Goal: Browse casually

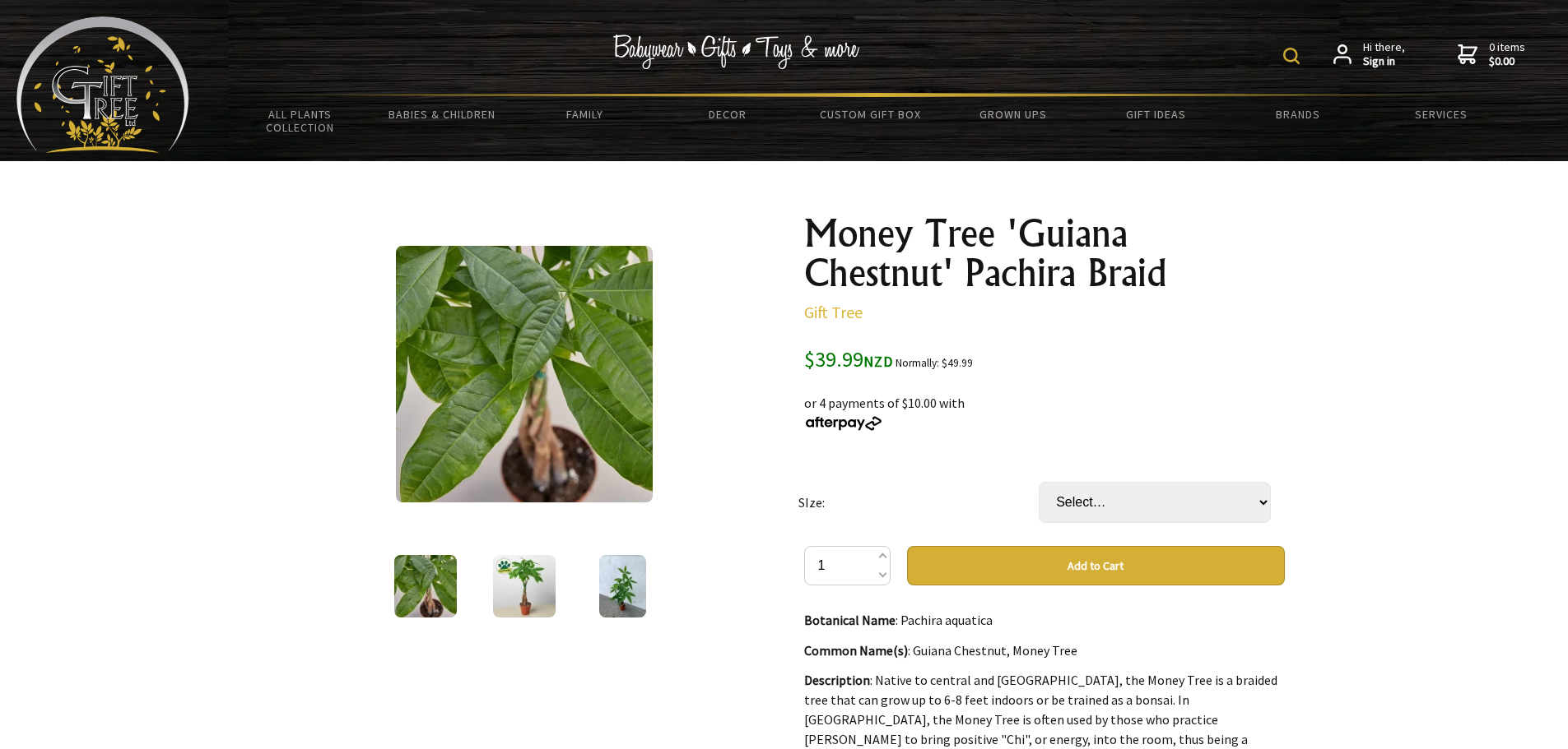
click at [1379, 532] on div at bounding box center [784, 739] width 1568 height 1157
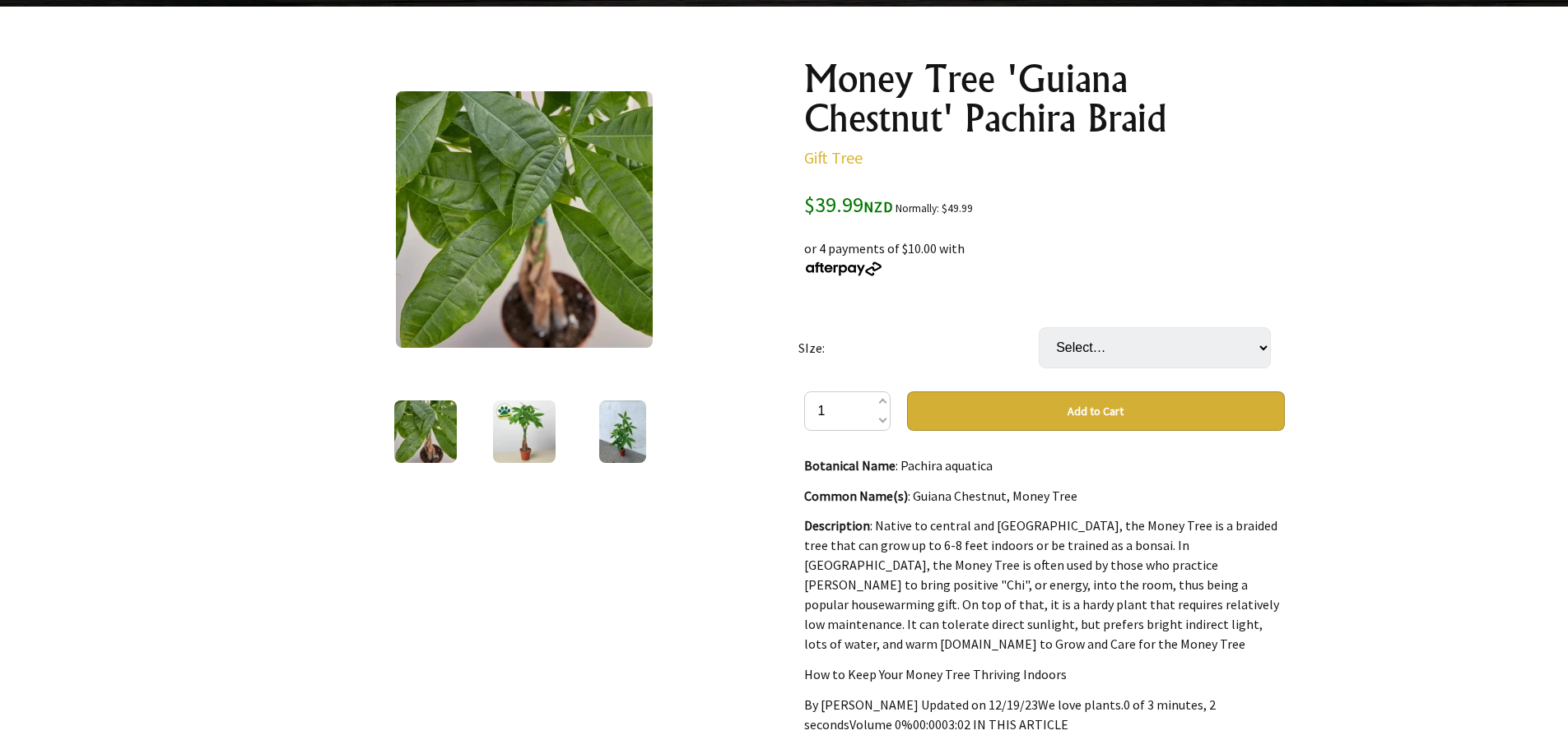
scroll to position [164, 0]
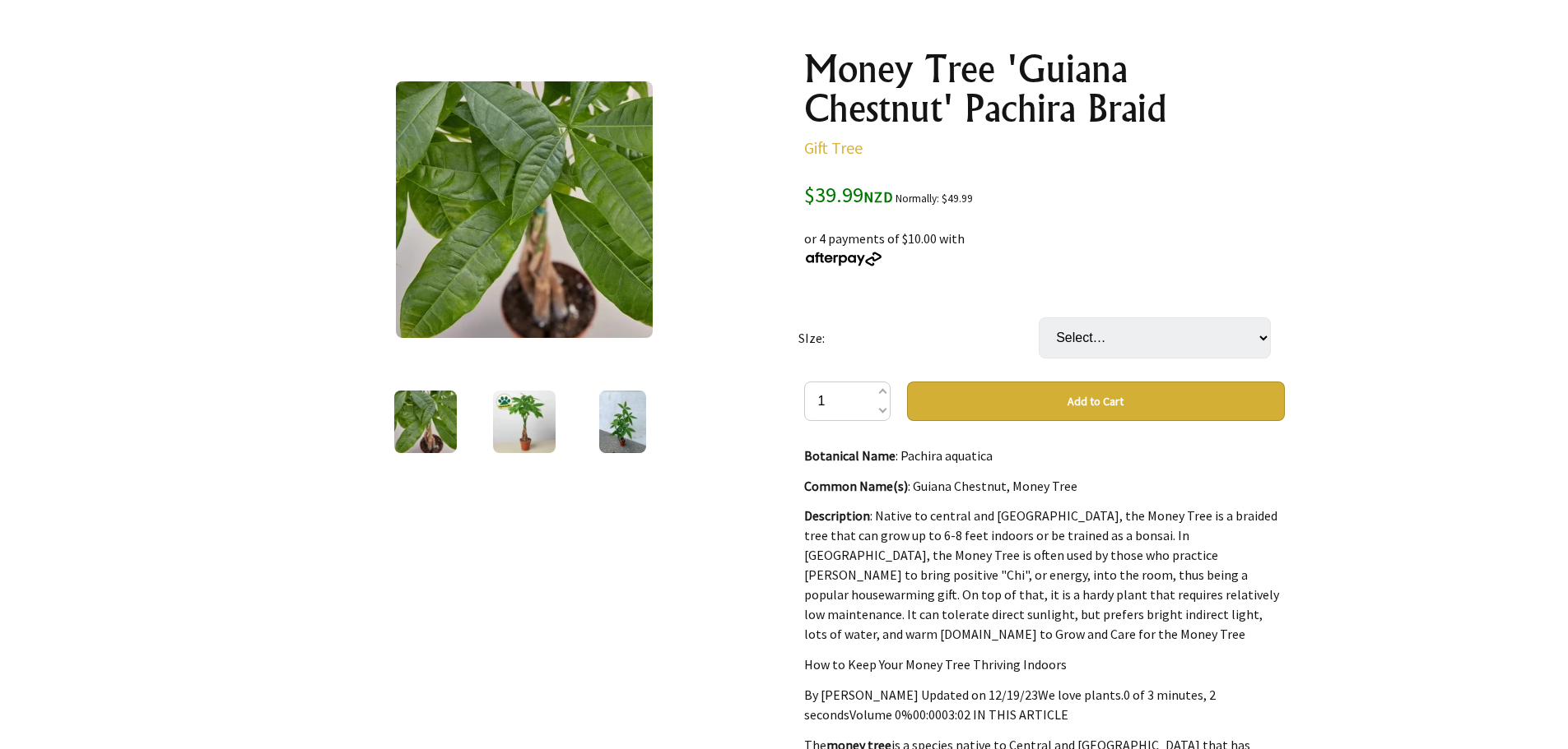
click at [527, 433] on img at bounding box center [524, 421] width 62 height 62
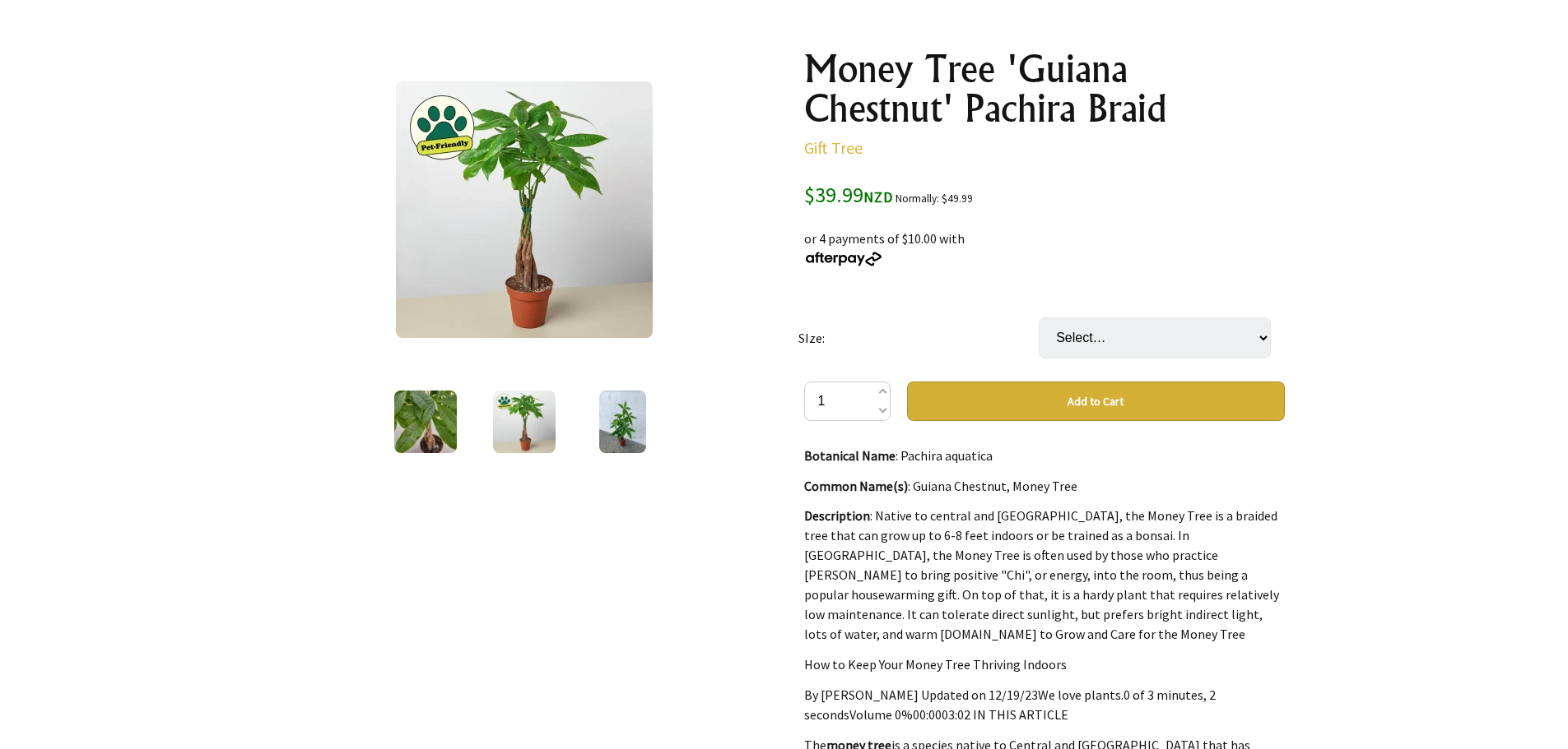
click at [592, 427] on div at bounding box center [623, 422] width 99 height 69
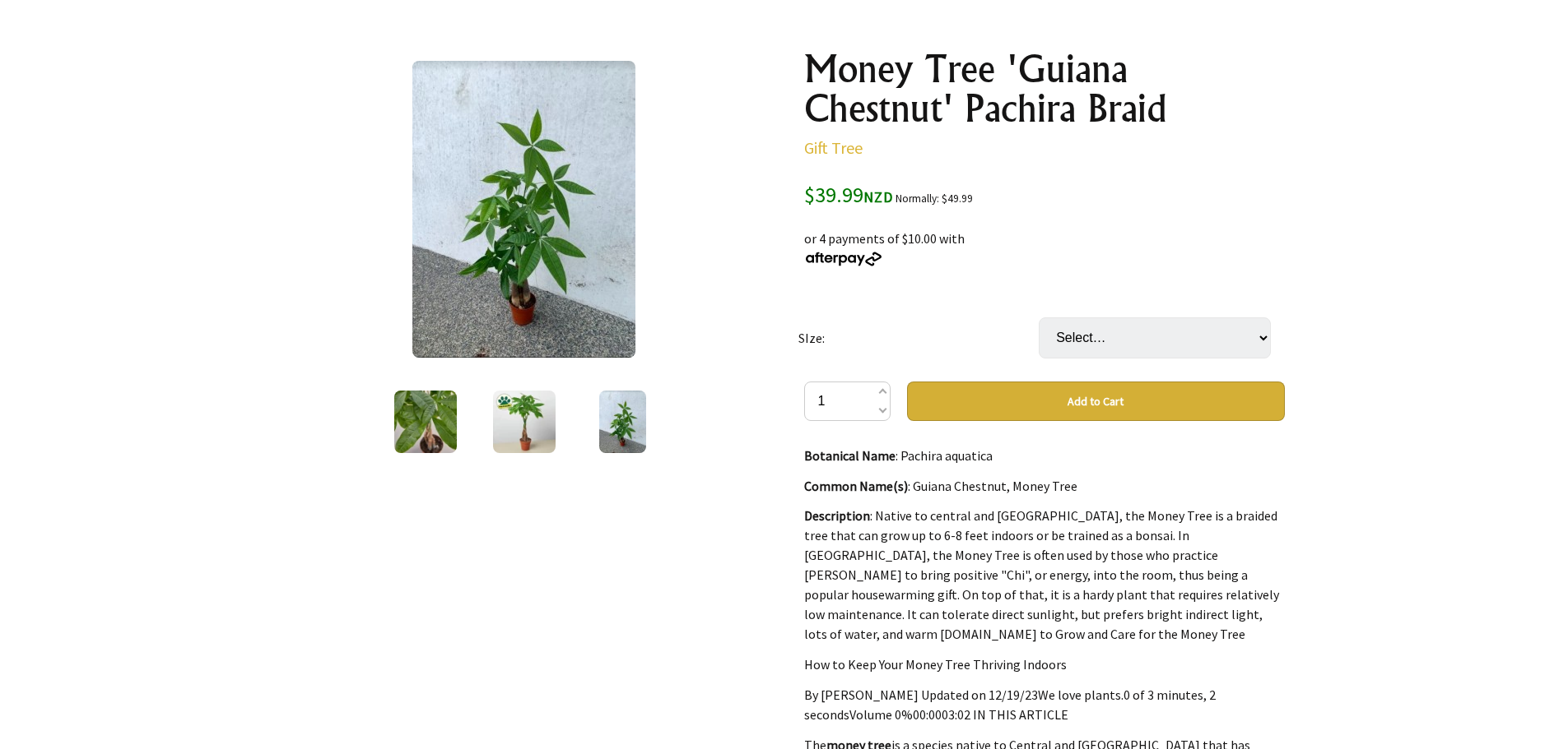
click at [522, 425] on img at bounding box center [524, 421] width 62 height 62
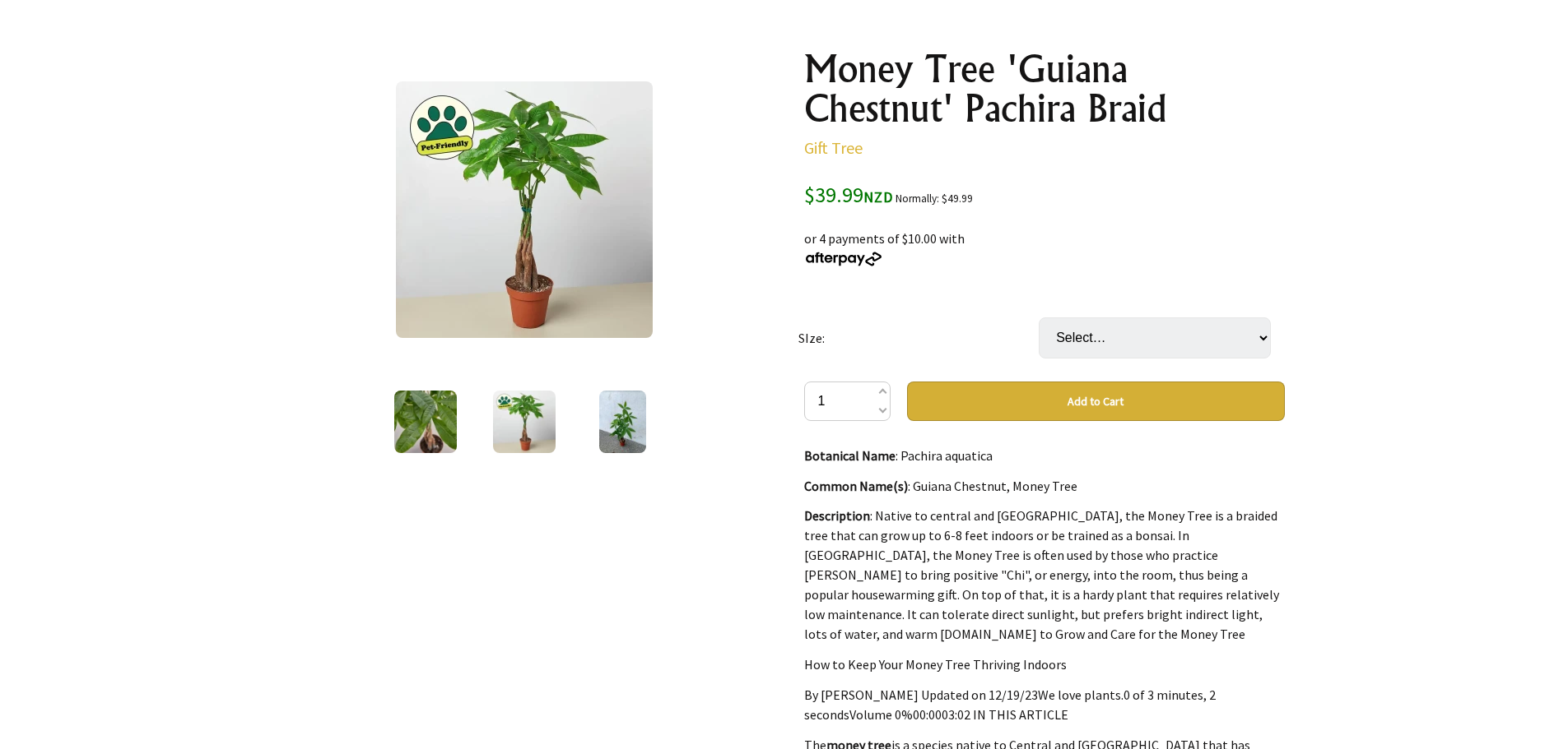
click at [598, 426] on div at bounding box center [623, 422] width 99 height 69
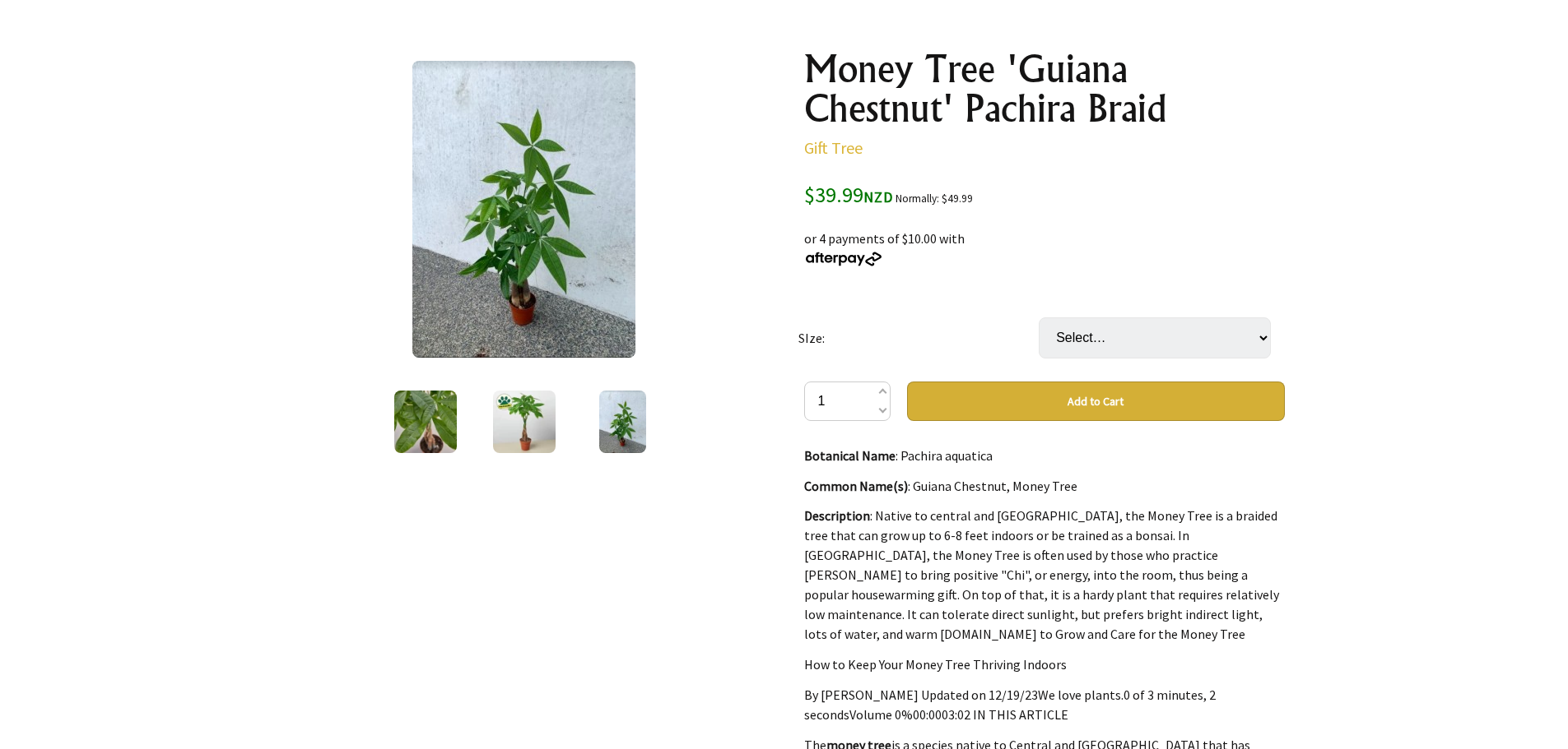
click at [563, 423] on div at bounding box center [525, 422] width 99 height 69
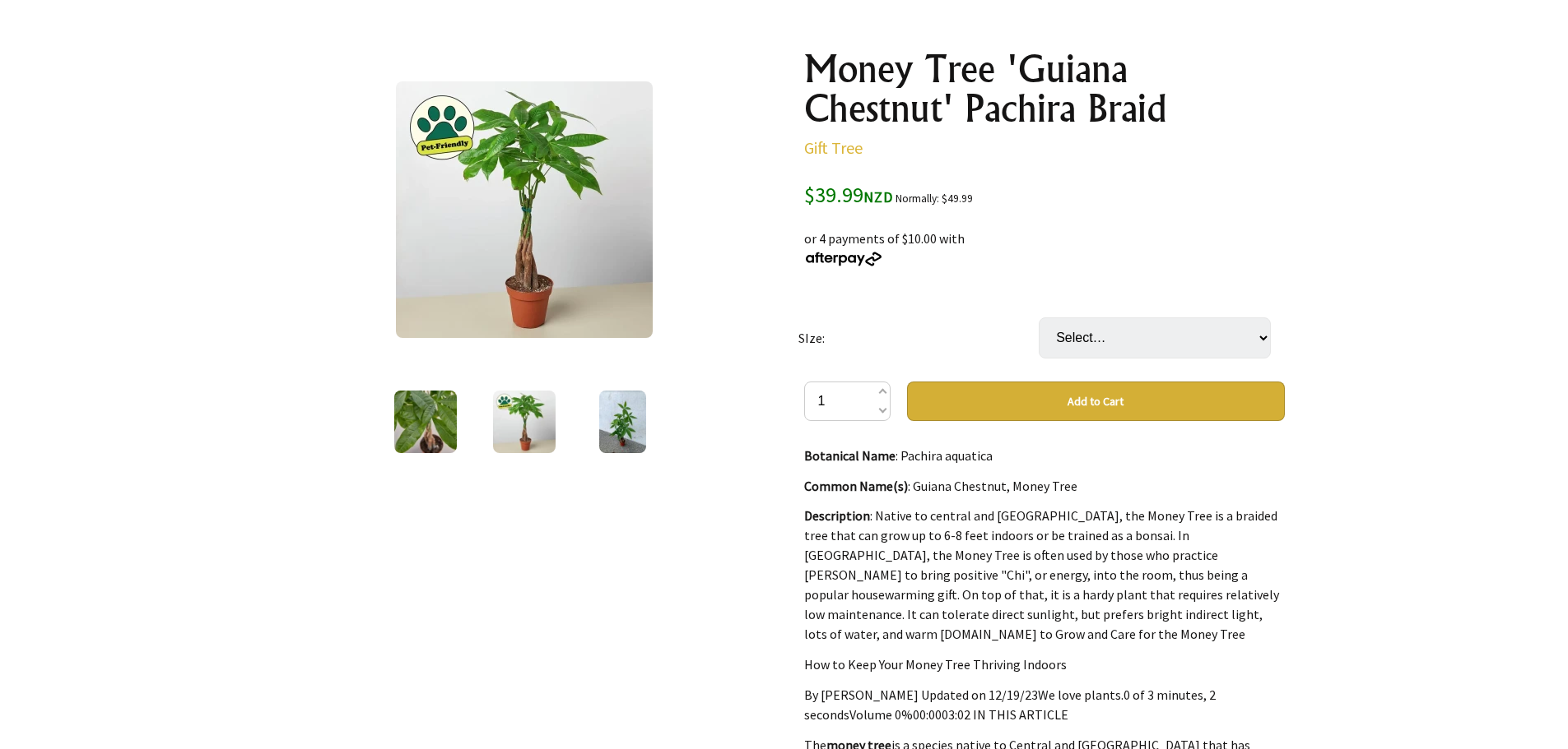
click at [609, 421] on img at bounding box center [622, 421] width 47 height 62
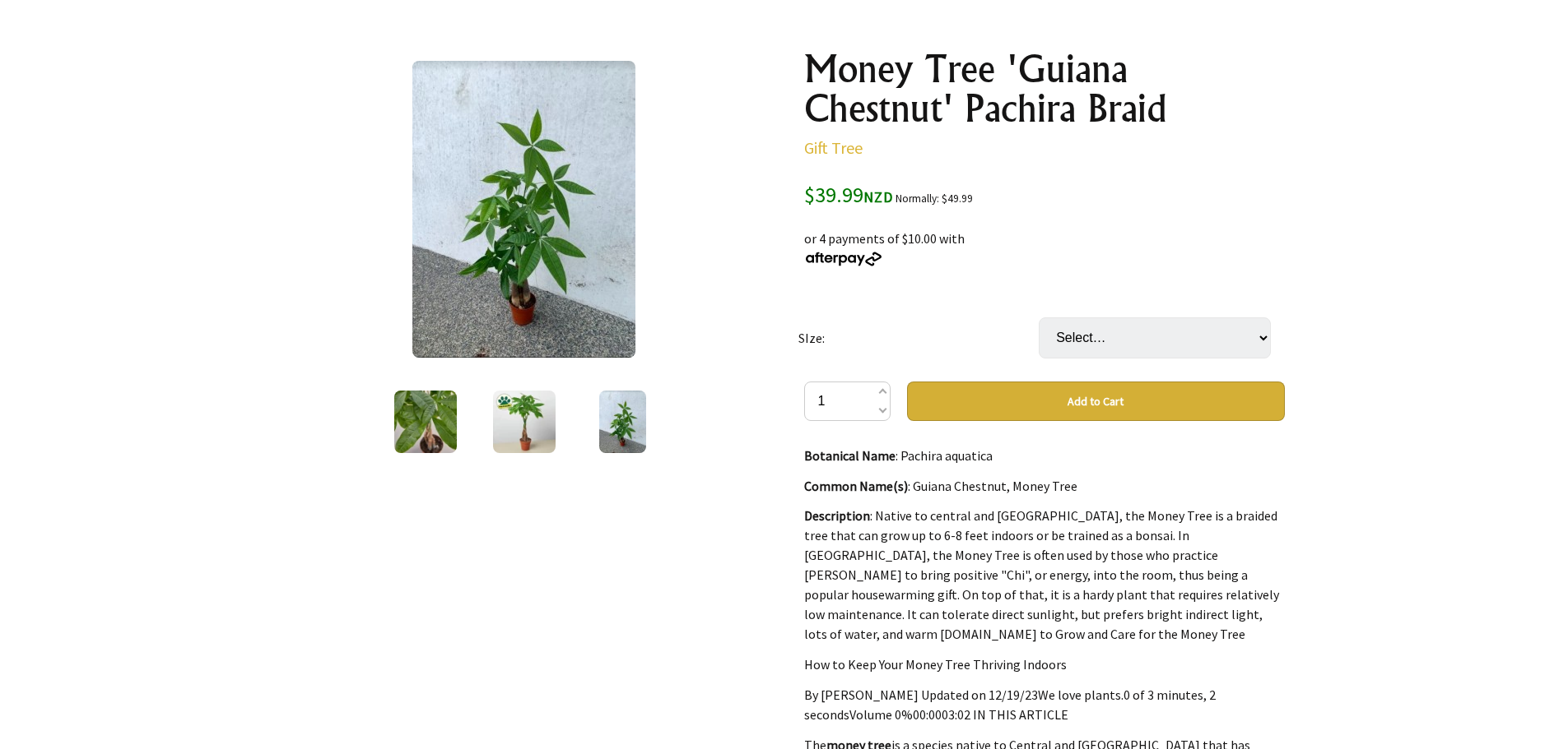
click at [431, 422] on img at bounding box center [425, 421] width 62 height 62
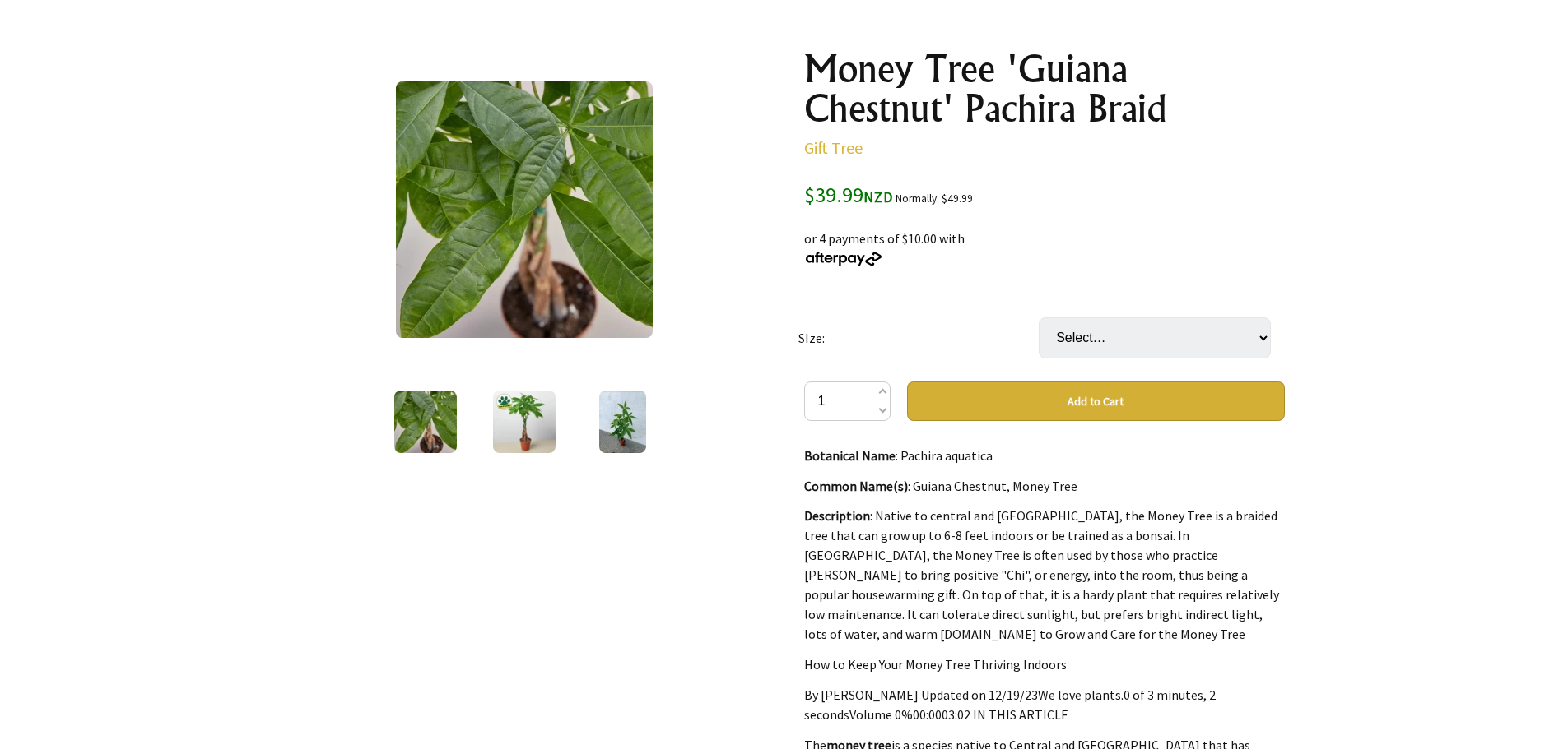
click at [503, 426] on img at bounding box center [524, 421] width 62 height 62
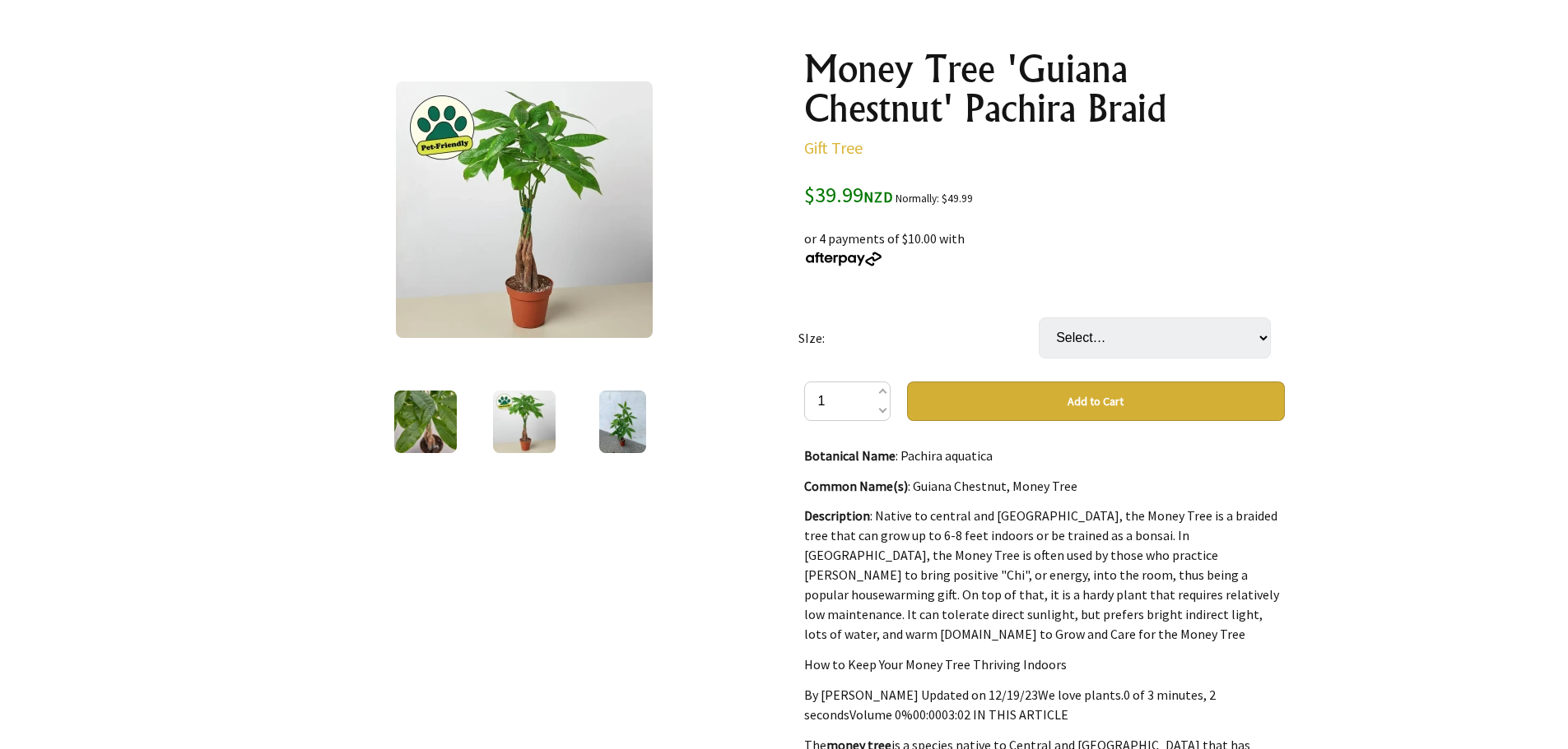
click at [625, 427] on img at bounding box center [622, 421] width 47 height 62
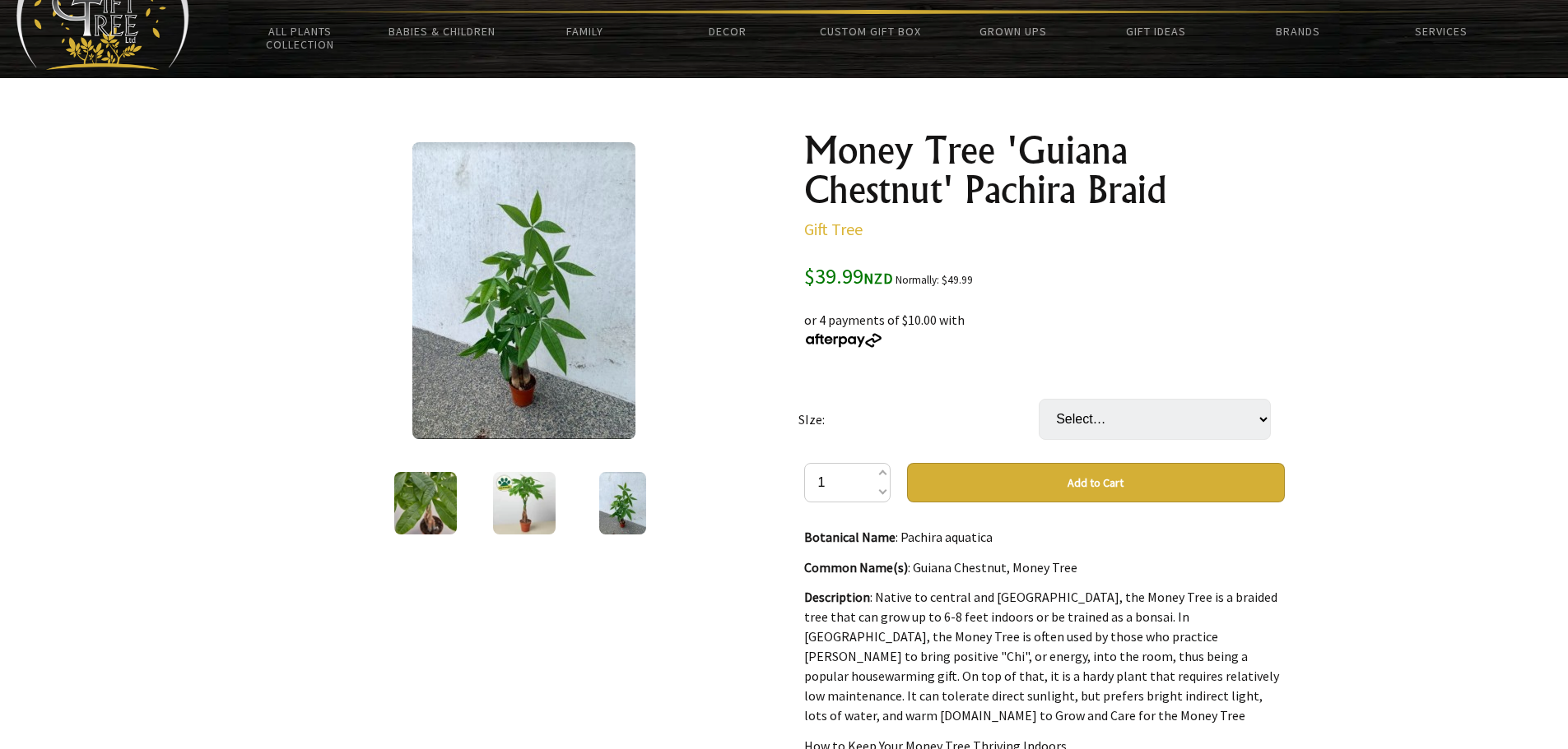
scroll to position [82, 0]
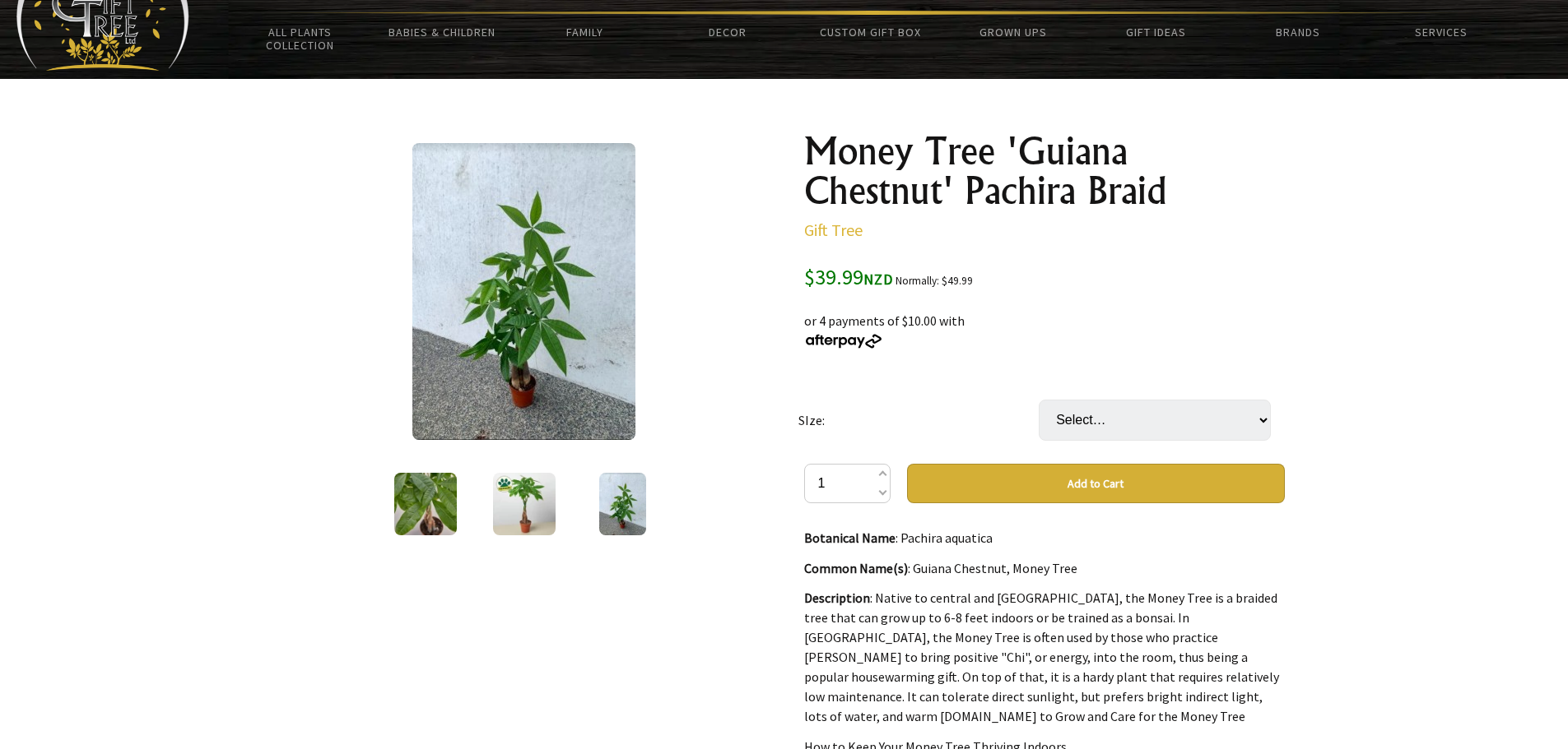
click at [551, 496] on img at bounding box center [524, 504] width 62 height 62
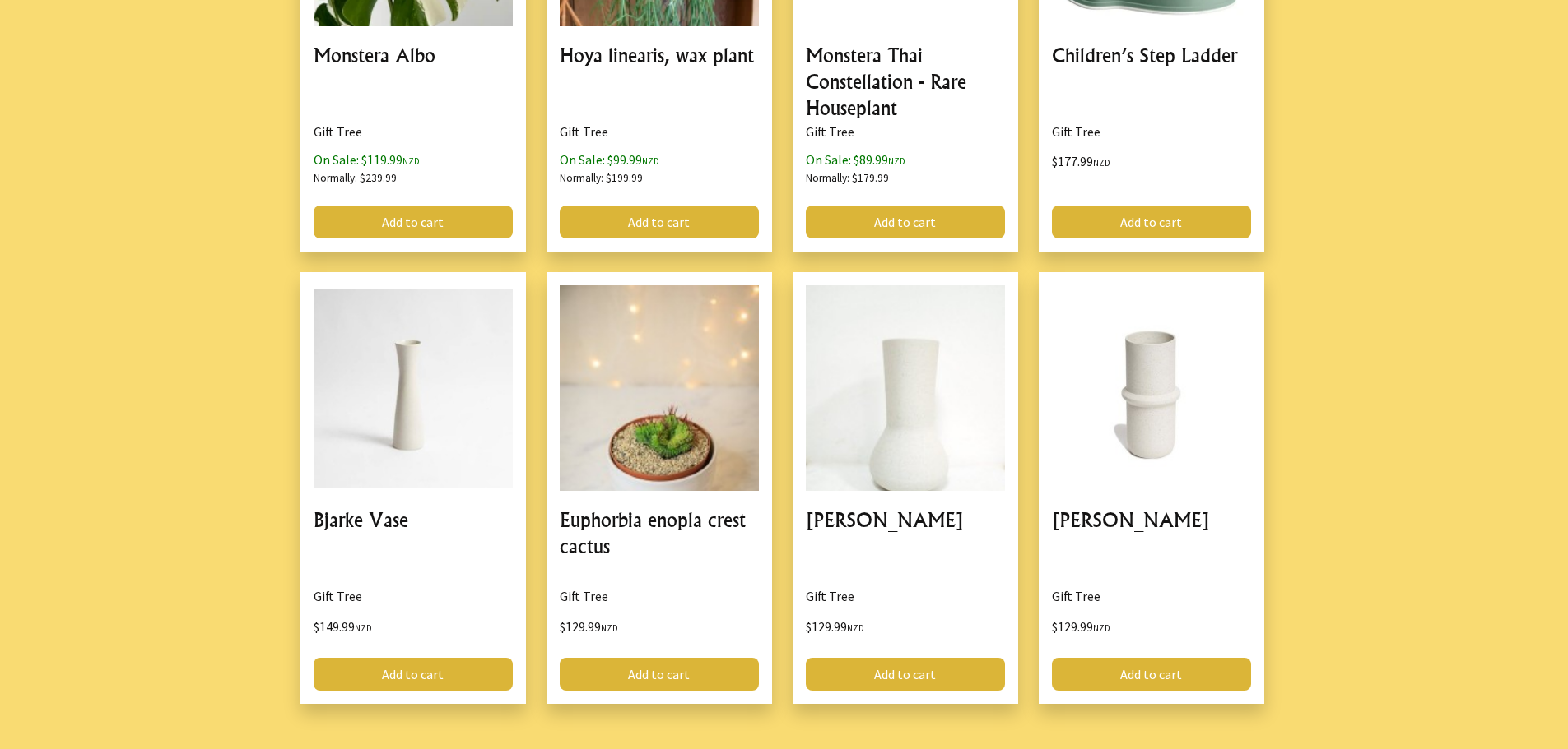
scroll to position [2194, 0]
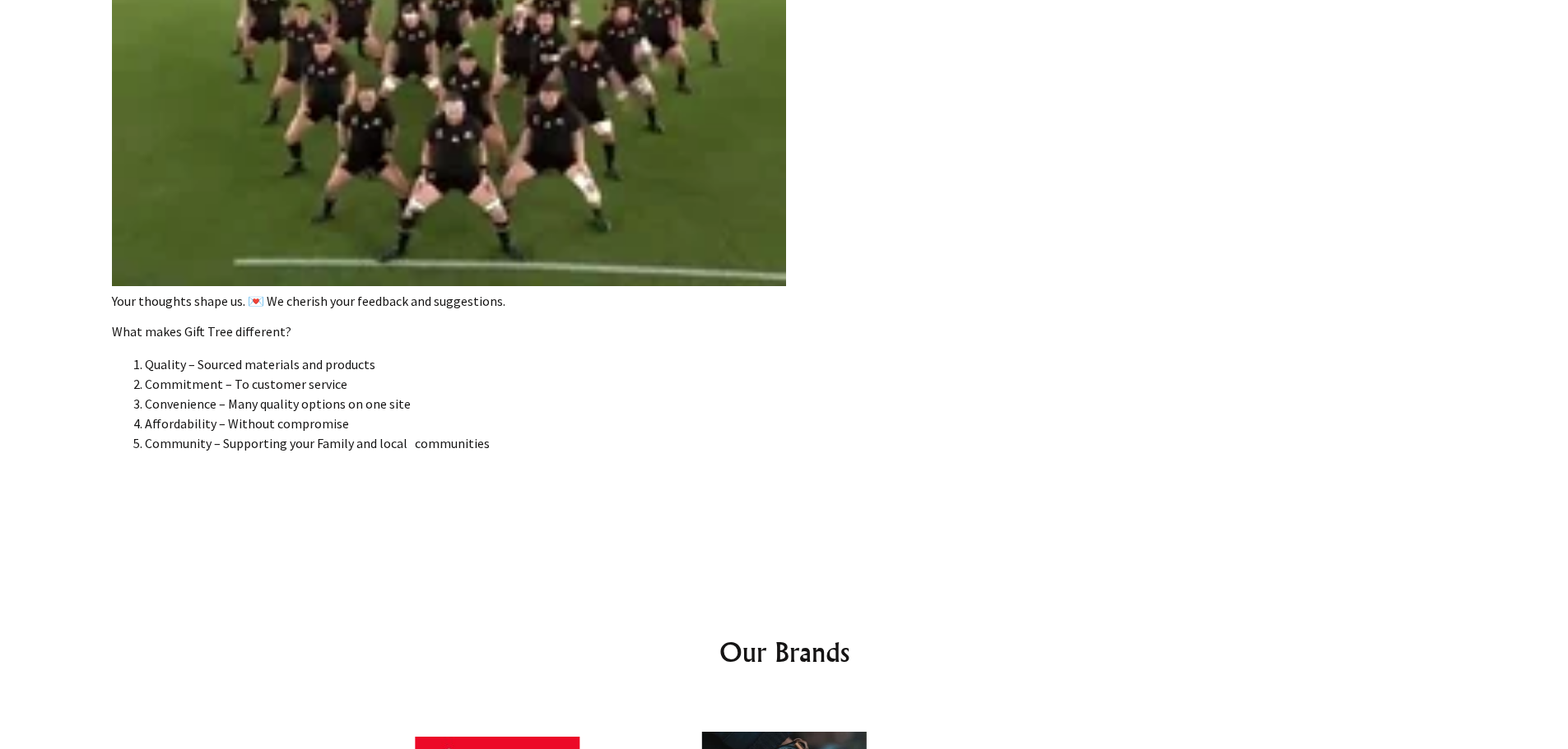
scroll to position [3635, 0]
